Goal: Task Accomplishment & Management: Manage account settings

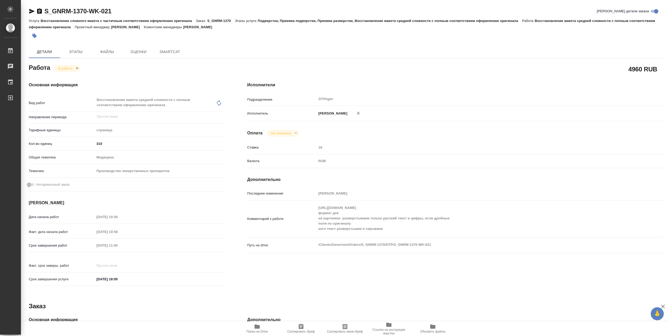
type textarea "x"
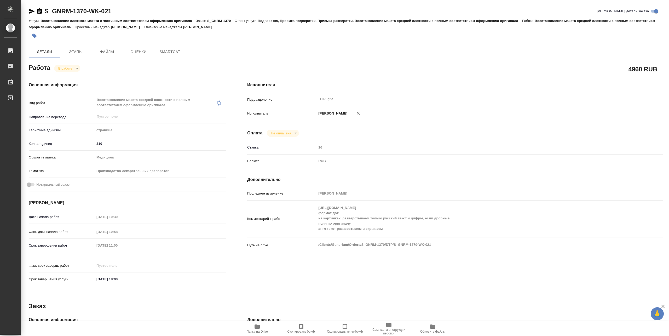
type textarea "x"
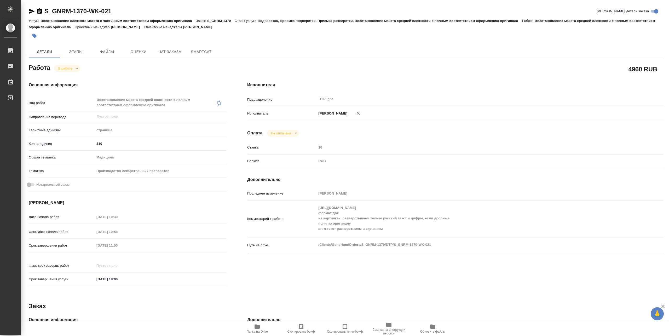
type textarea "x"
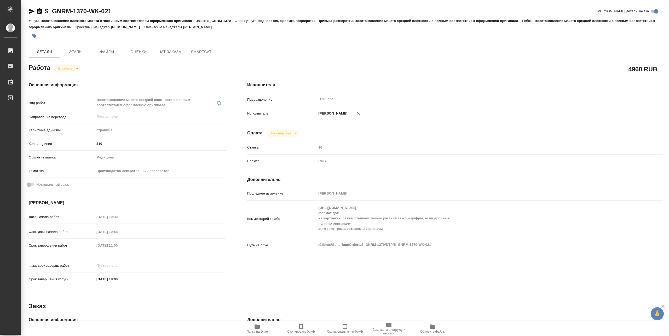
type textarea "x"
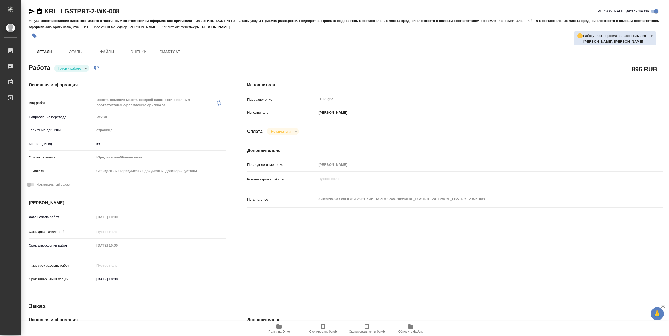
type textarea "x"
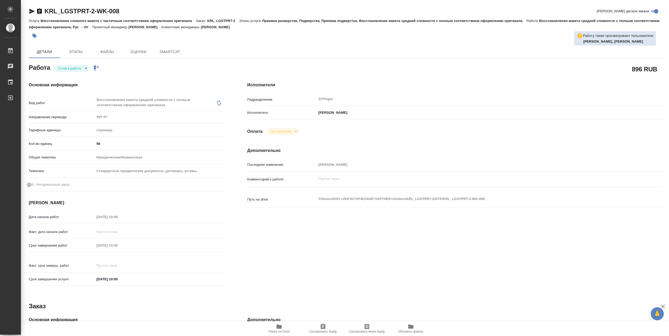
type textarea "x"
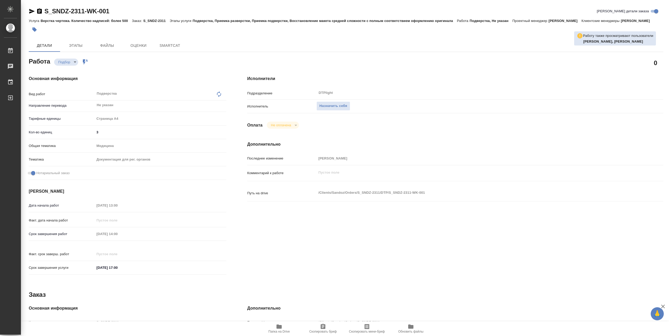
type textarea "x"
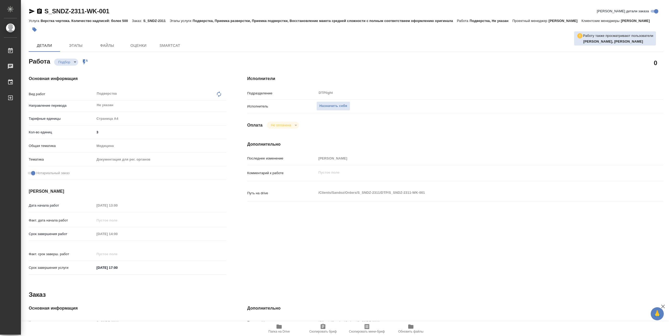
type textarea "x"
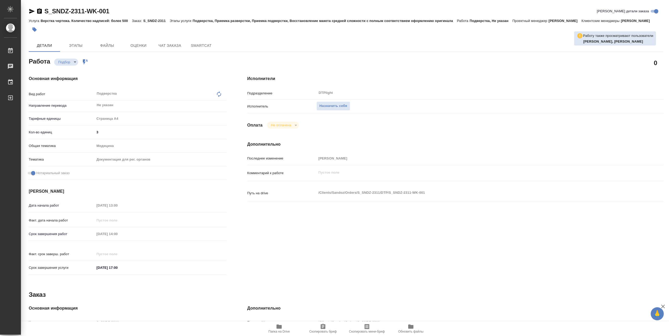
type textarea "x"
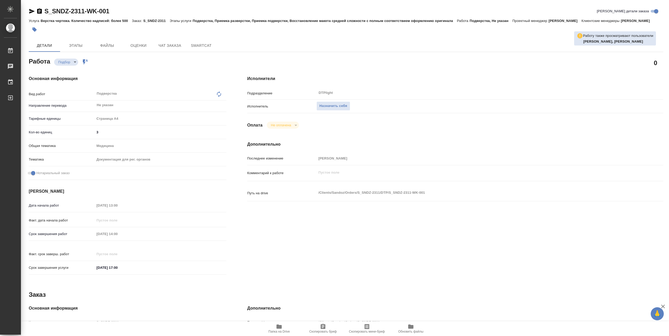
type textarea "x"
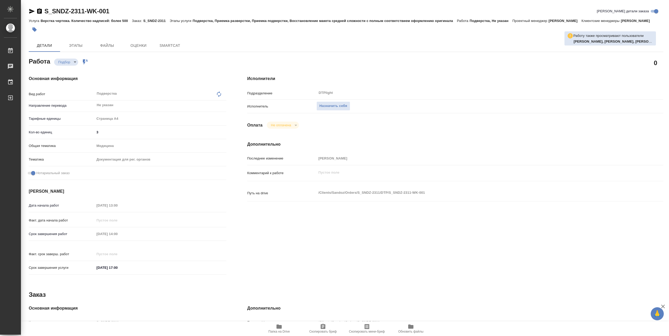
type textarea "x"
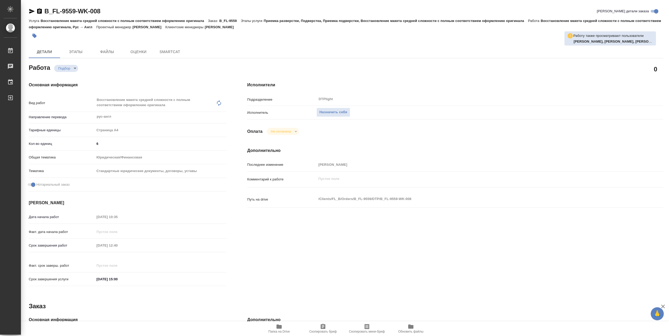
type textarea "x"
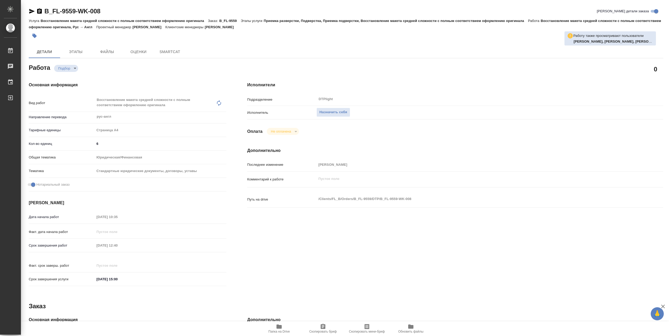
type textarea "x"
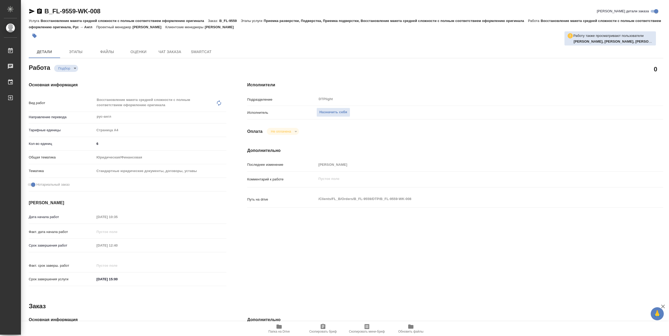
click at [284, 327] on span "Папка на Drive" at bounding box center [279, 328] width 38 height 10
type textarea "x"
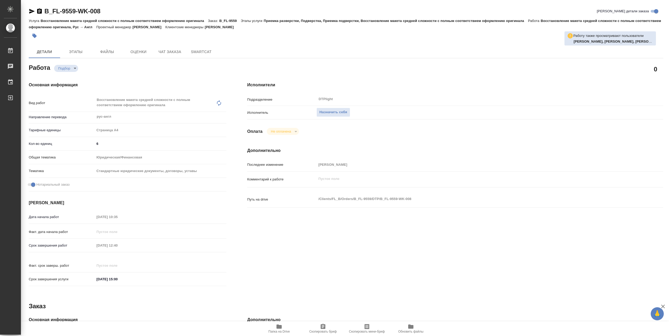
type textarea "x"
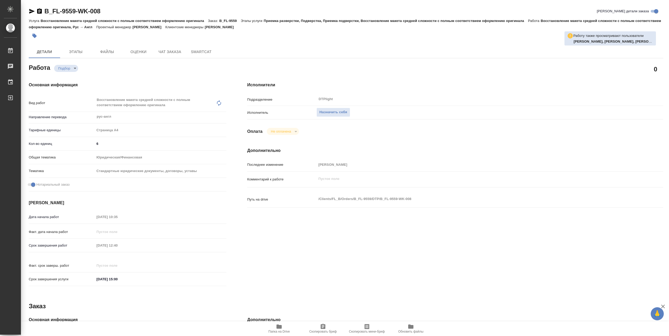
type textarea "x"
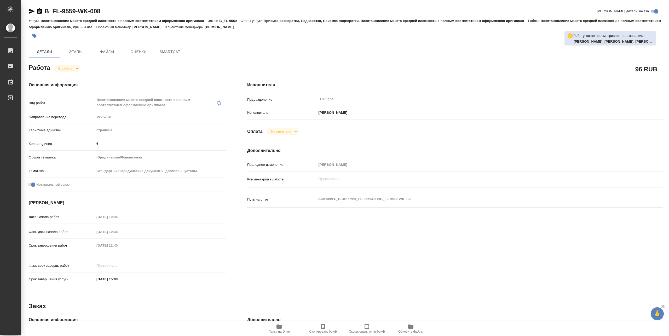
type textarea "x"
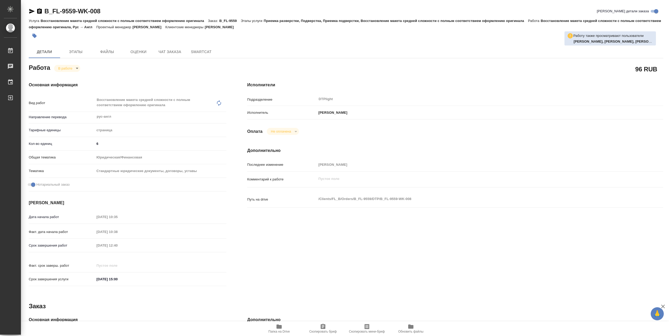
type textarea "x"
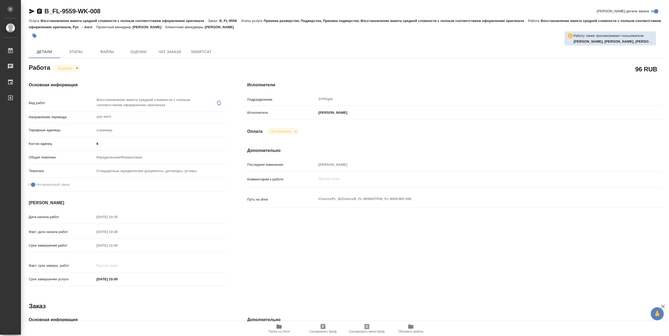
type textarea "x"
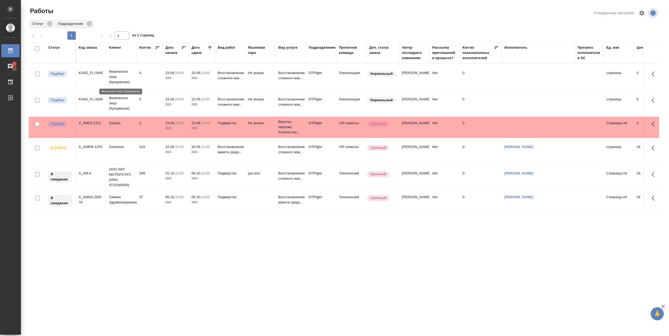
click at [117, 78] on p "Физическое лицо (Кунцевская)" at bounding box center [121, 77] width 25 height 16
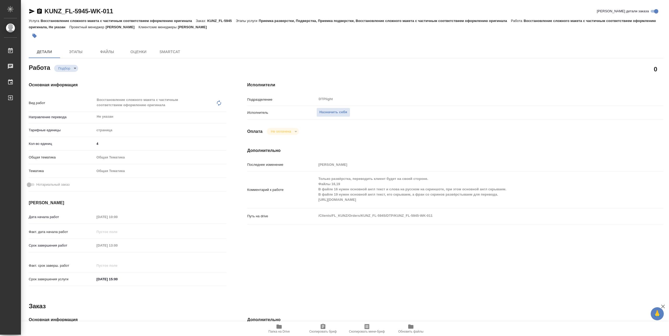
type textarea "x"
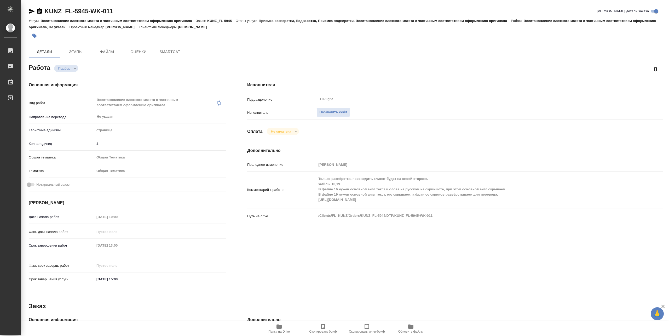
type textarea "x"
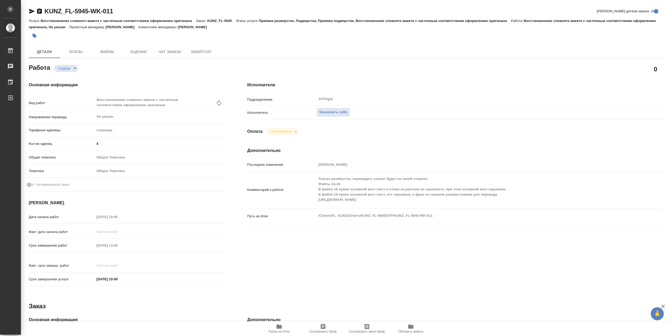
type textarea "x"
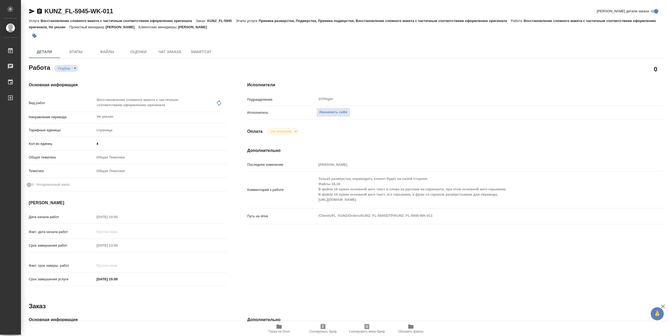
type textarea "x"
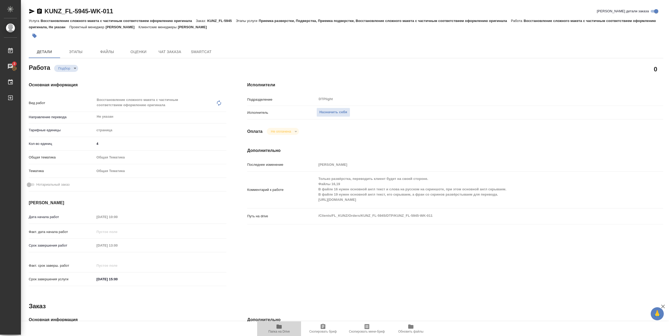
click at [284, 333] on button "Папка на Drive" at bounding box center [279, 328] width 44 height 15
click at [333, 112] on span "Назначить себя" at bounding box center [333, 112] width 28 height 6
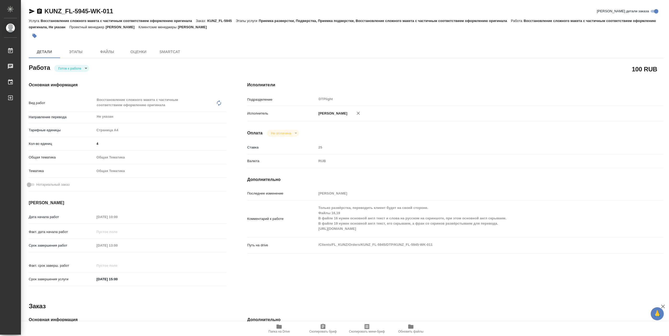
type textarea "x"
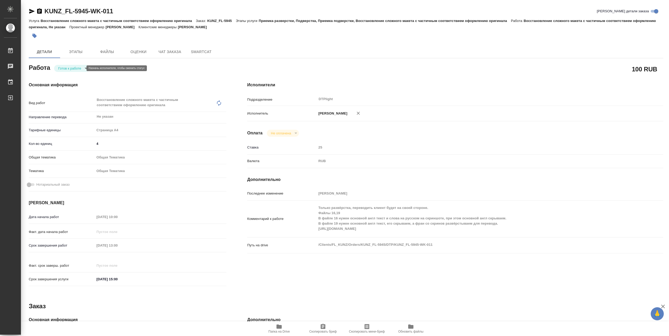
click at [74, 68] on body "🙏 .cls-1 fill:#fff; AWATERA [PERSON_NAME] Работы Чаты График Выйти KUNZ_FL-5945…" at bounding box center [334, 168] width 669 height 336
type textarea "x"
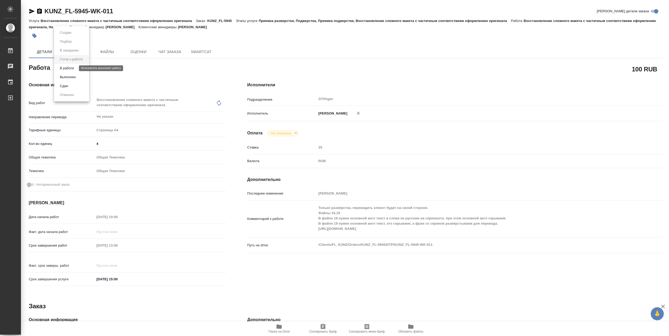
type textarea "x"
click at [71, 67] on button "В работе" at bounding box center [66, 68] width 17 height 6
type textarea "x"
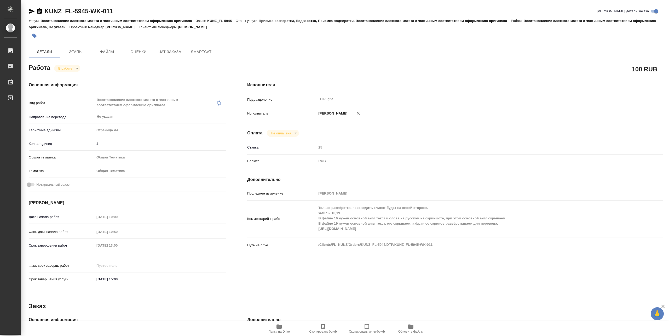
type textarea "x"
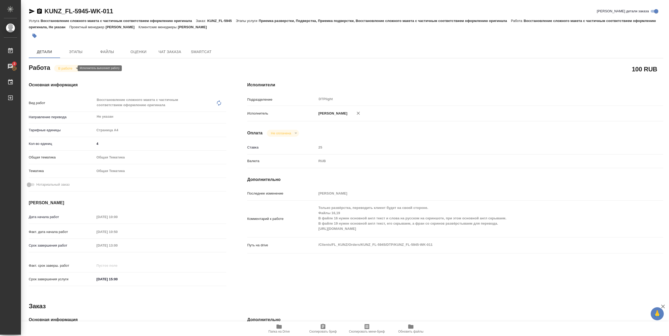
type textarea "x"
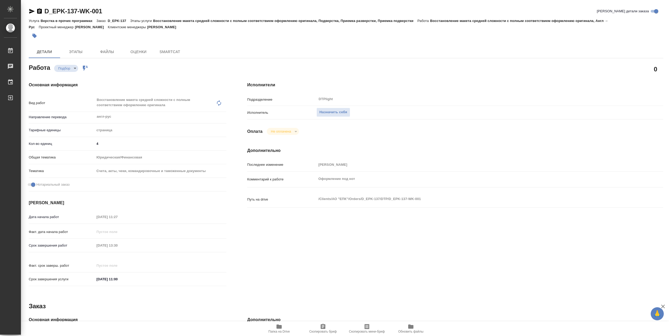
type textarea "x"
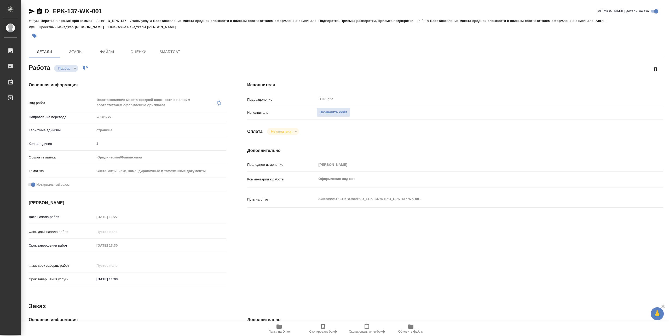
type textarea "x"
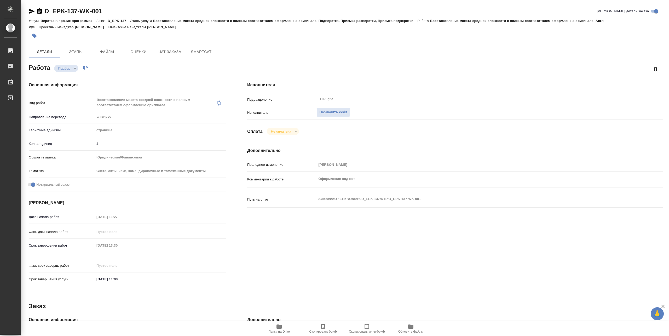
type textarea "x"
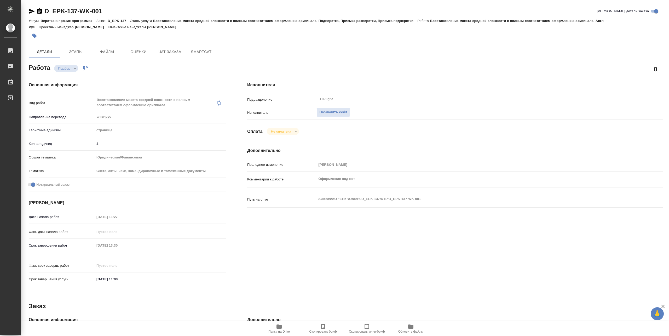
type textarea "x"
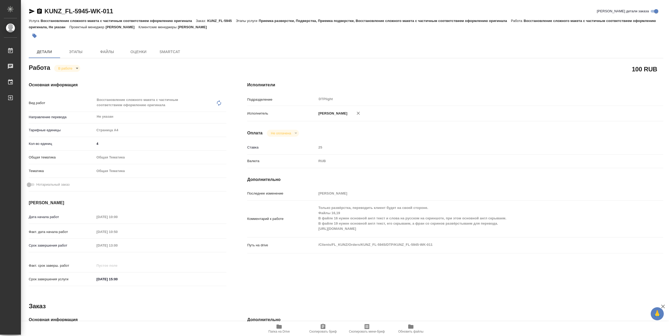
type textarea "x"
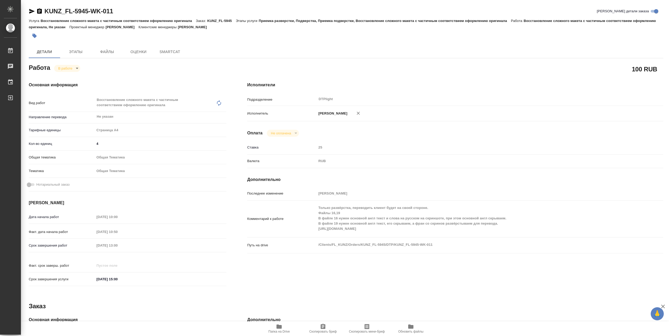
type textarea "x"
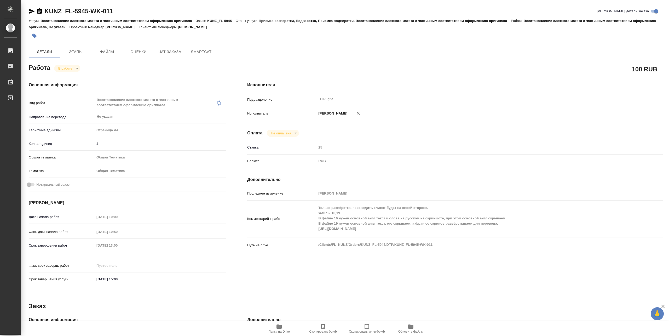
type textarea "x"
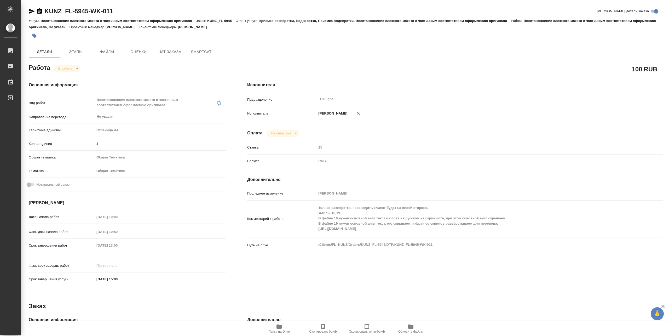
type textarea "x"
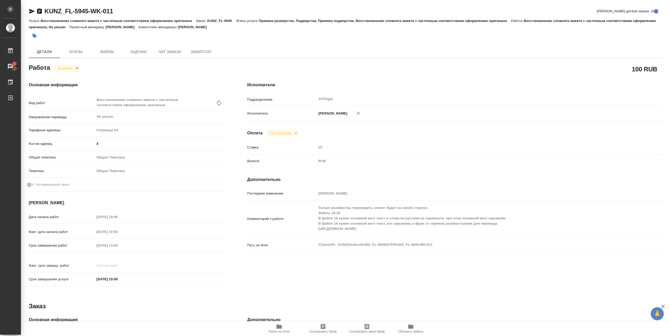
type textarea "x"
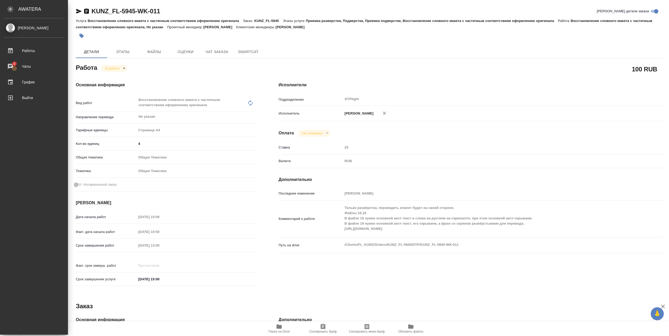
type textarea "x"
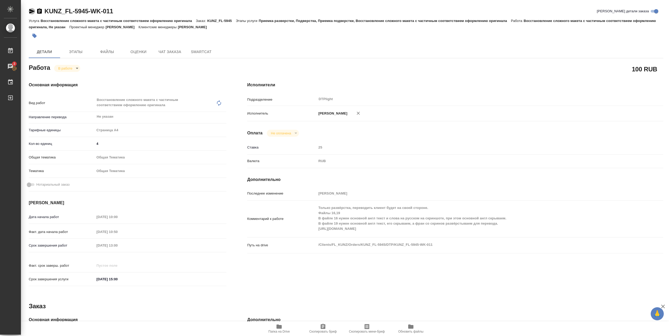
click at [33, 9] on icon "button" at bounding box center [32, 11] width 6 height 6
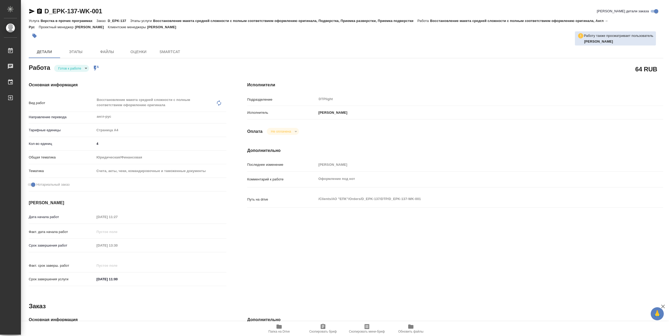
type textarea "x"
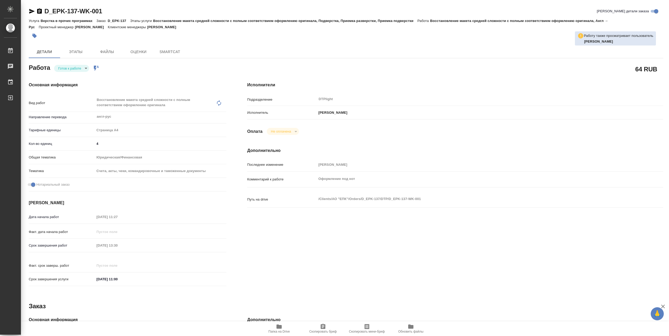
type textarea "x"
